Goal: Task Accomplishment & Management: Use online tool/utility

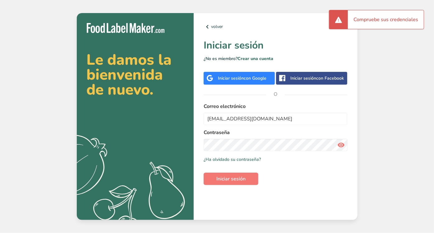
click at [228, 178] on span "Iniciar sesión" at bounding box center [230, 178] width 29 height 7
click at [341, 145] on icon at bounding box center [340, 144] width 7 height 11
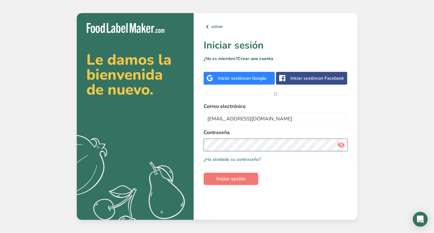
click at [170, 137] on section "Le damos la bienvenida de nuevo. .a{fill:#f5f3ed;} volver Iniciar sesión ¿No es…" at bounding box center [217, 116] width 281 height 207
drag, startPoint x: 289, startPoint y: 124, endPoint x: 197, endPoint y: 120, distance: 91.8
click at [197, 120] on div "volver Iniciar sesión ¿No es miembro? Crear una cuenta Iniciar sesión con Googl…" at bounding box center [276, 116] width 164 height 207
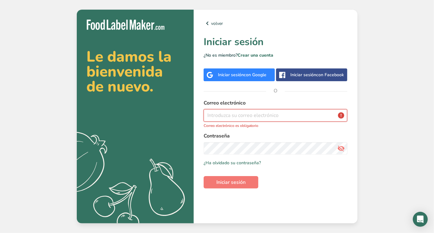
paste input "[EMAIL_ADDRESS][DOMAIN_NAME]"
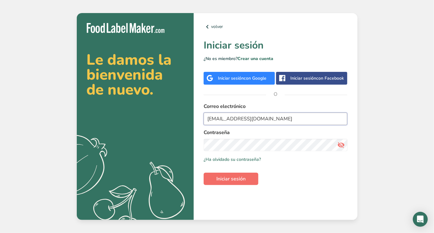
type input "[EMAIL_ADDRESS][DOMAIN_NAME]"
click at [237, 175] on span "Iniciar sesión" at bounding box center [230, 178] width 29 height 7
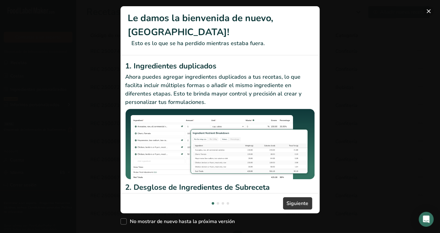
click at [429, 12] on button "New Features" at bounding box center [428, 11] width 10 height 10
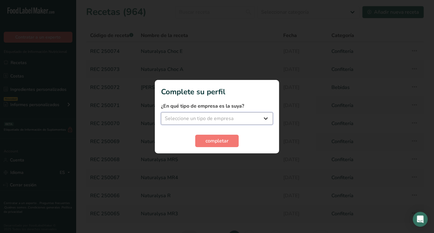
click at [243, 122] on select "Seleccione un tipo de empresa Fabricante de alimentos envasados Restaurante y c…" at bounding box center [217, 118] width 112 height 12
select select "1"
click at [161, 112] on select "Seleccione un tipo de empresa Fabricante de alimentos envasados Restaurante y c…" at bounding box center [217, 118] width 112 height 12
click at [214, 139] on span "completar" at bounding box center [217, 140] width 23 height 7
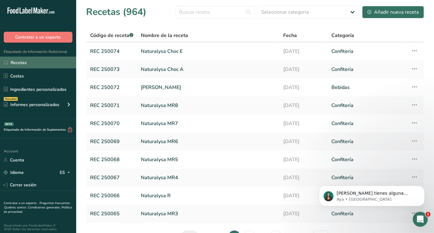
click at [32, 62] on link "Recetas" at bounding box center [38, 63] width 76 height 12
click at [22, 62] on link "Recetas" at bounding box center [38, 63] width 76 height 12
